Goal: Transaction & Acquisition: Purchase product/service

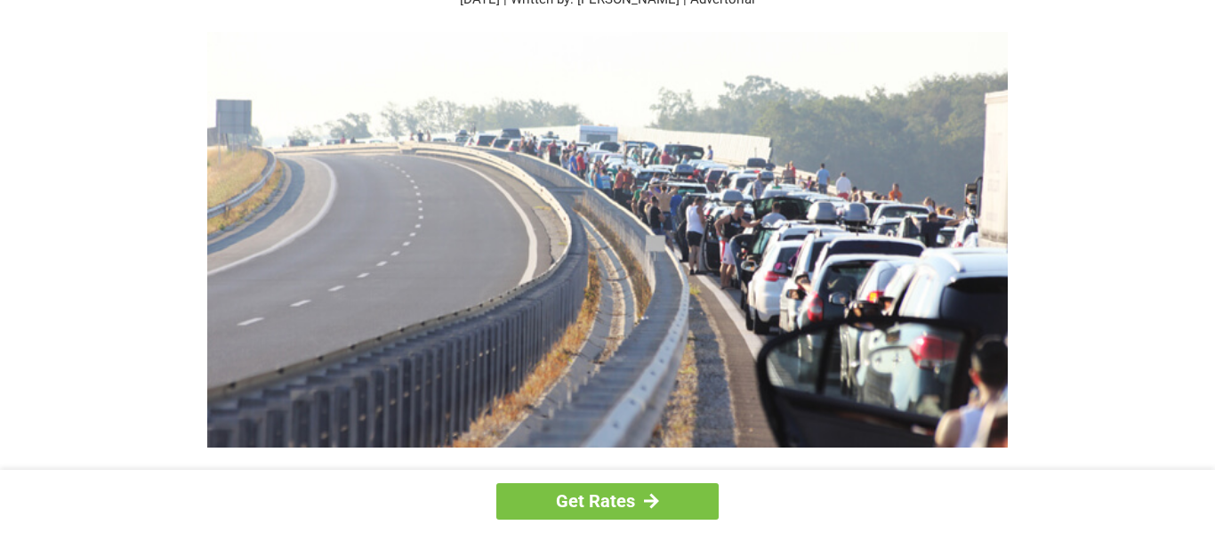
scroll to position [206, 0]
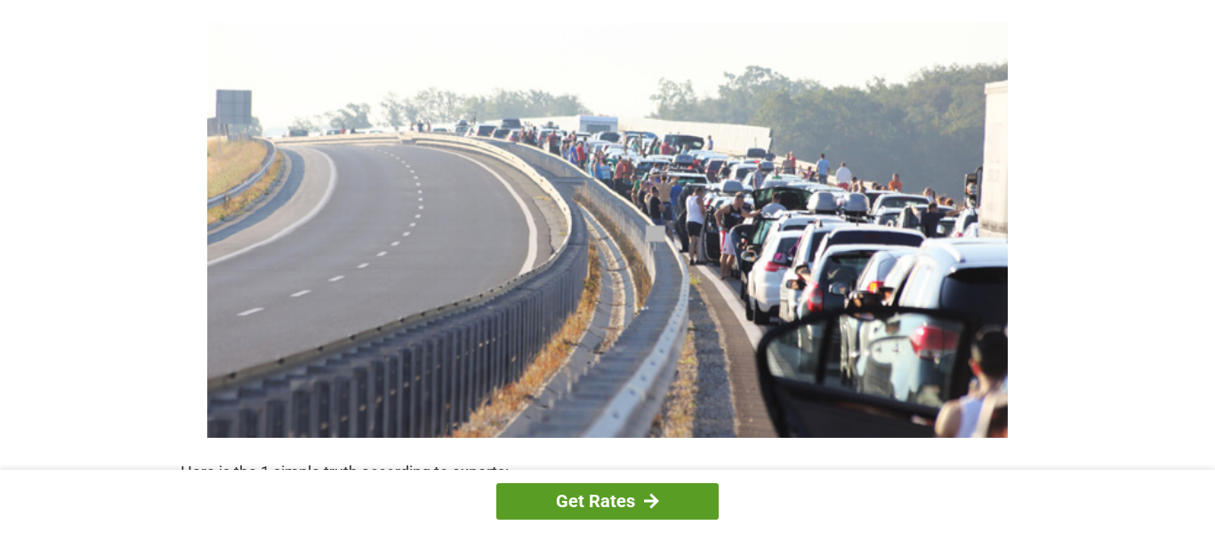
click at [604, 498] on link "Get Rates" at bounding box center [607, 501] width 222 height 36
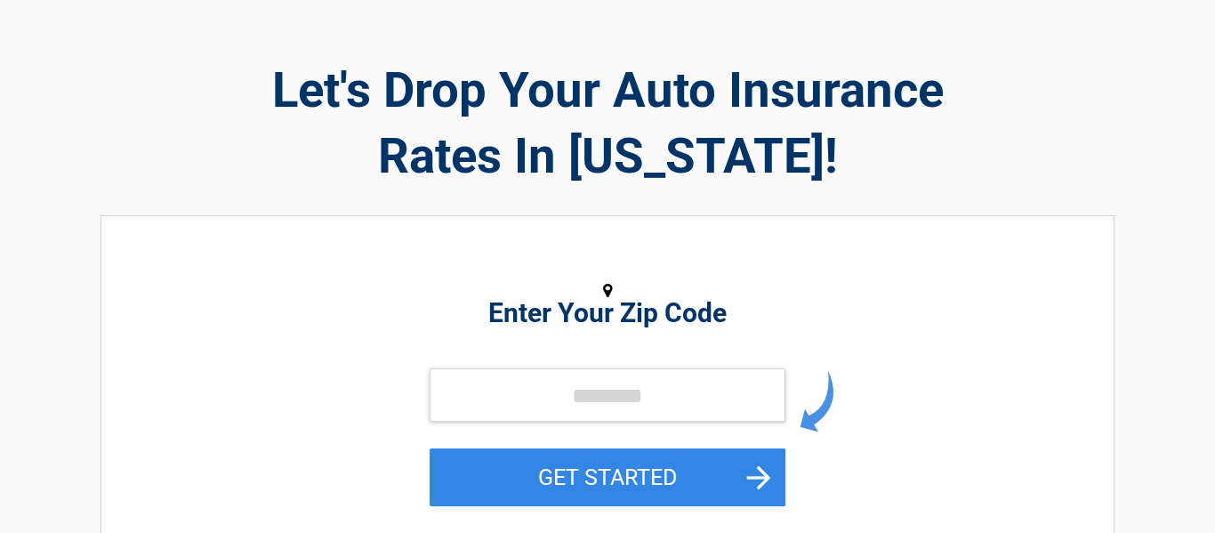
scroll to position [82, 0]
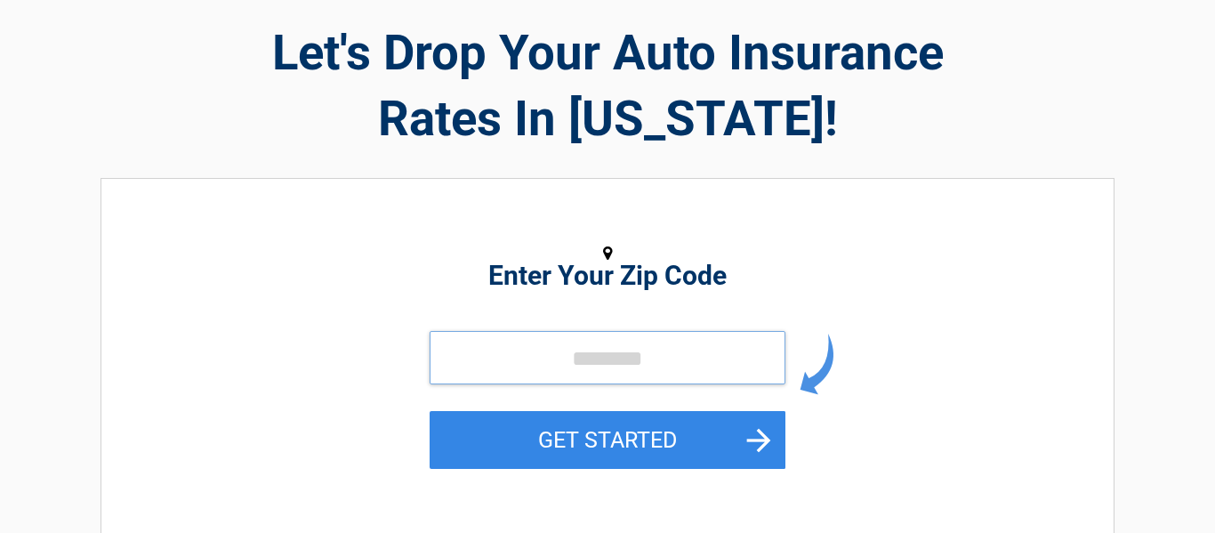
click at [504, 347] on input "tel" at bounding box center [608, 357] width 356 height 53
type input "*****"
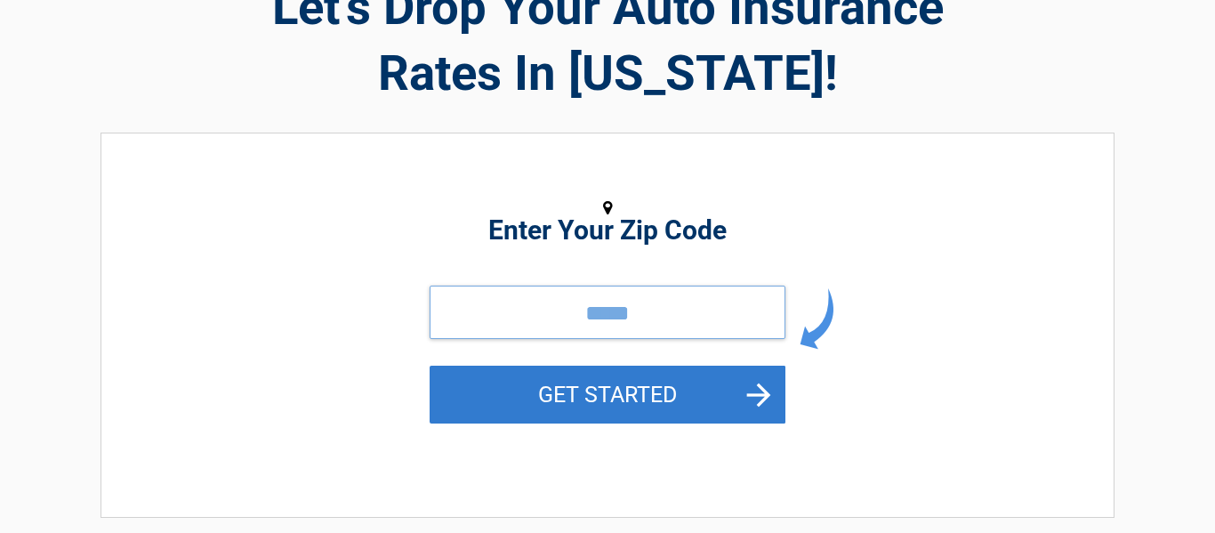
scroll to position [130, 0]
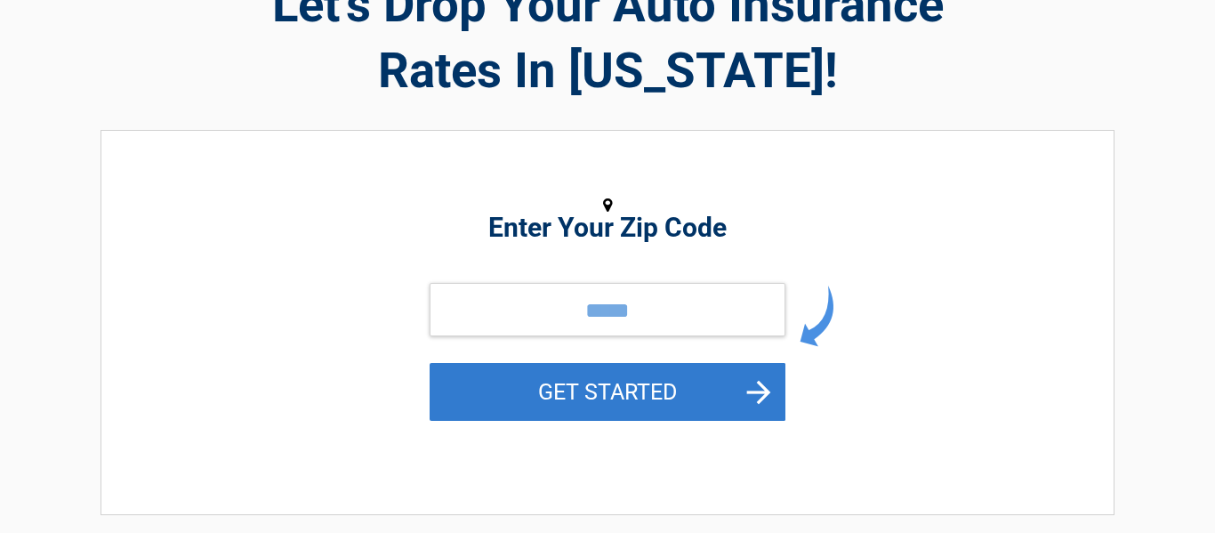
click at [620, 388] on button "GET STARTED" at bounding box center [608, 392] width 356 height 58
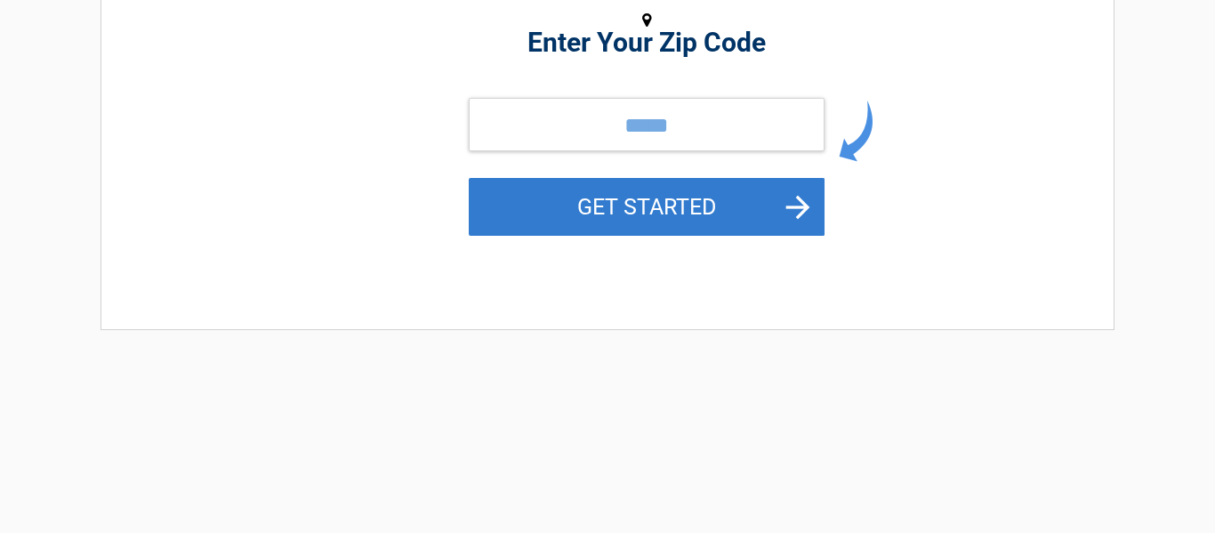
scroll to position [0, 0]
